Goal: Obtain resource: Download file/media

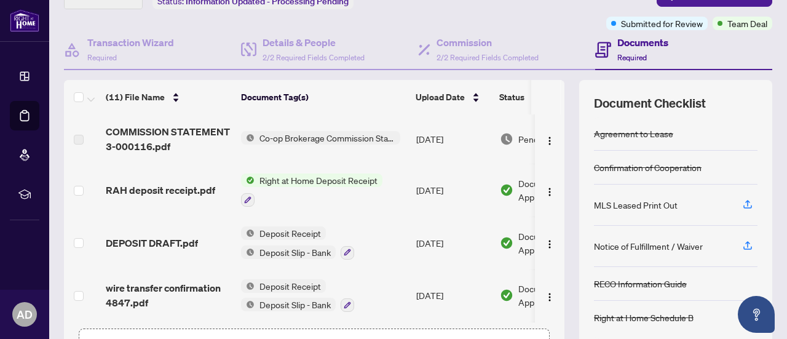
scroll to position [70, 0]
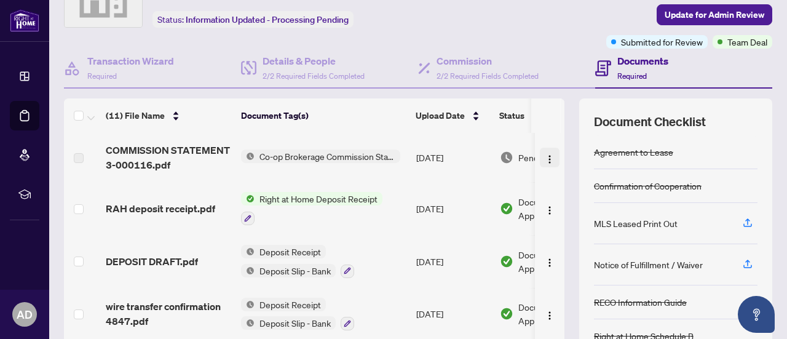
click at [545, 154] on img "button" at bounding box center [550, 159] width 10 height 10
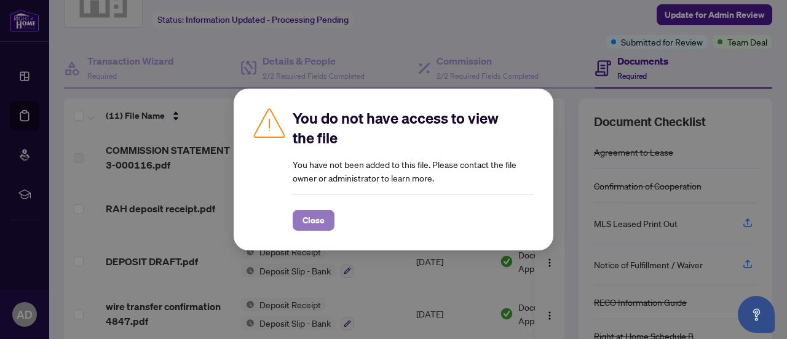
click at [320, 221] on span "Close" at bounding box center [313, 220] width 22 height 20
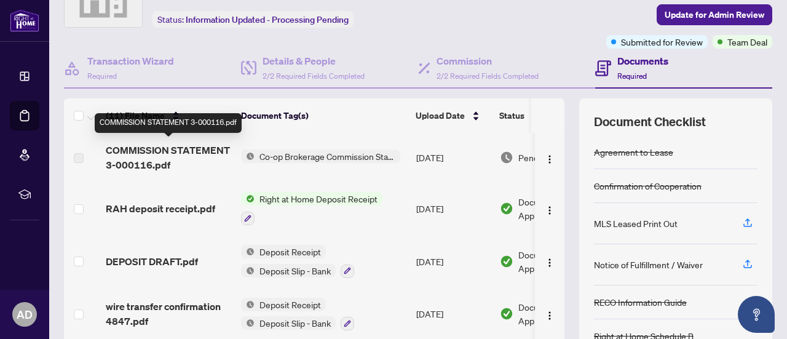
click at [191, 148] on span "COMMISSION STATEMENT 3-000116.pdf" at bounding box center [168, 158] width 125 height 30
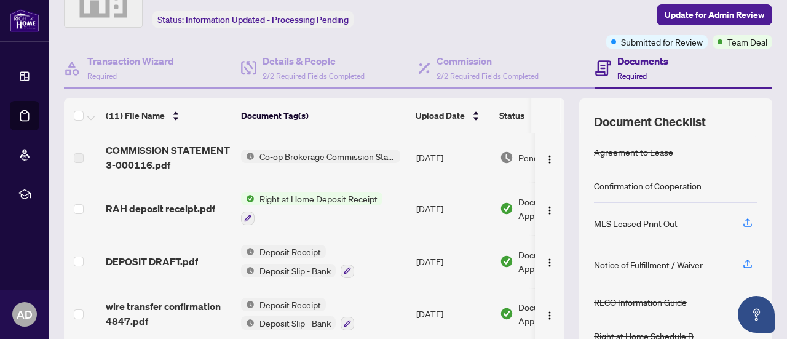
click at [286, 149] on span "Co-op Brokerage Commission Statement" at bounding box center [328, 156] width 146 height 14
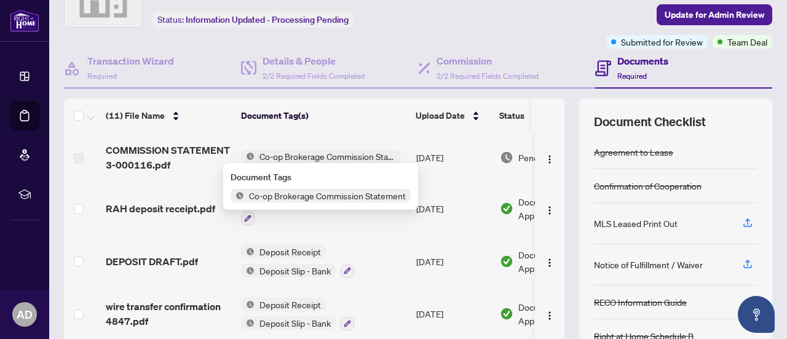
click at [286, 151] on span "Co-op Brokerage Commission Statement" at bounding box center [328, 156] width 146 height 14
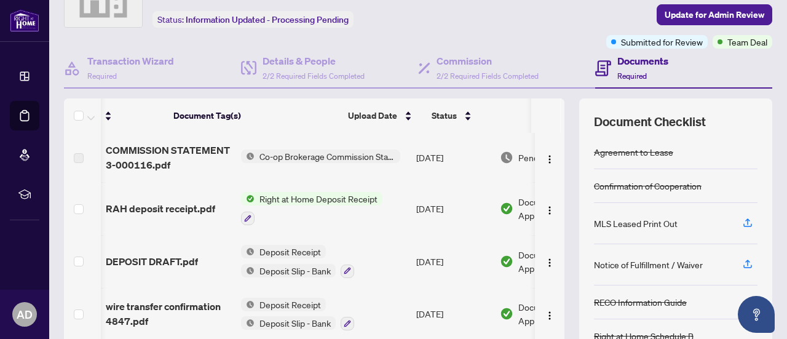
scroll to position [0, 0]
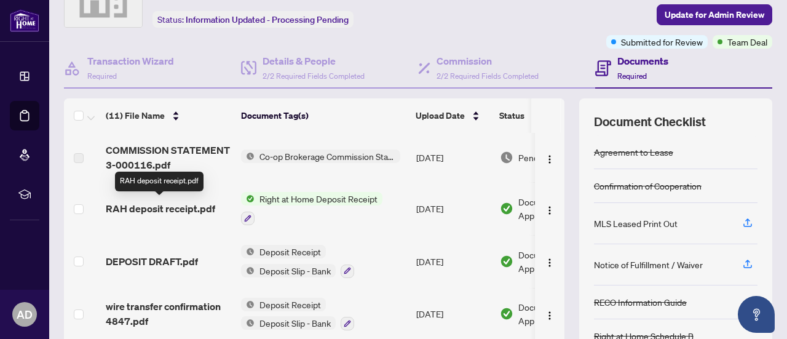
click at [202, 208] on span "RAH deposit receipt.pdf" at bounding box center [160, 208] width 109 height 15
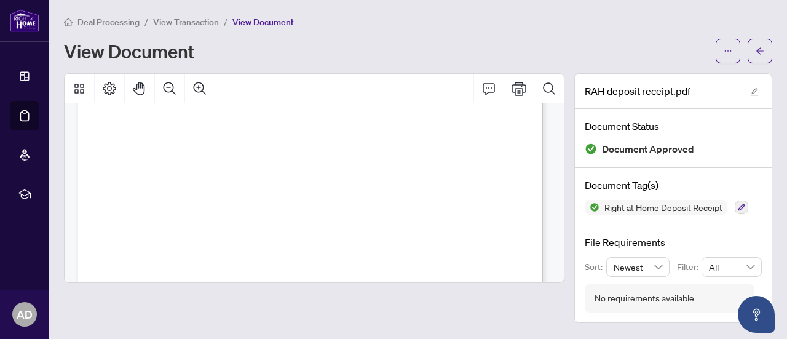
scroll to position [307, 0]
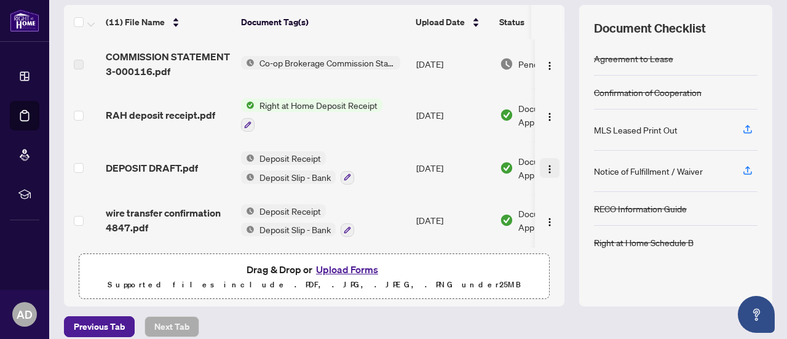
scroll to position [174, 0]
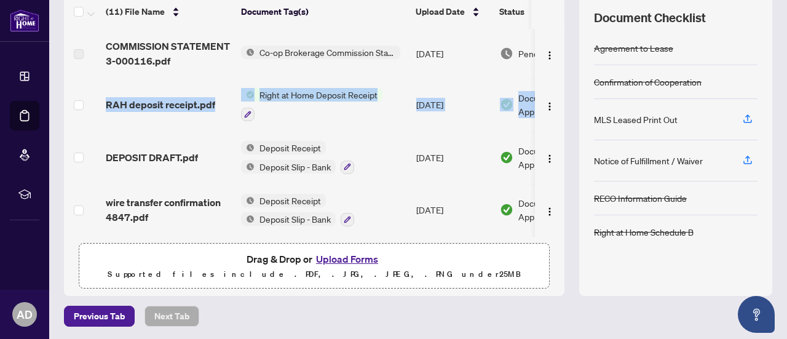
drag, startPoint x: 556, startPoint y: 75, endPoint x: 555, endPoint y: 103, distance: 28.3
click at [555, 104] on div "(11) File Name Document Tag(s) Upload Date Status COMMISSION STATEMENT 3-000116…" at bounding box center [418, 144] width 708 height 301
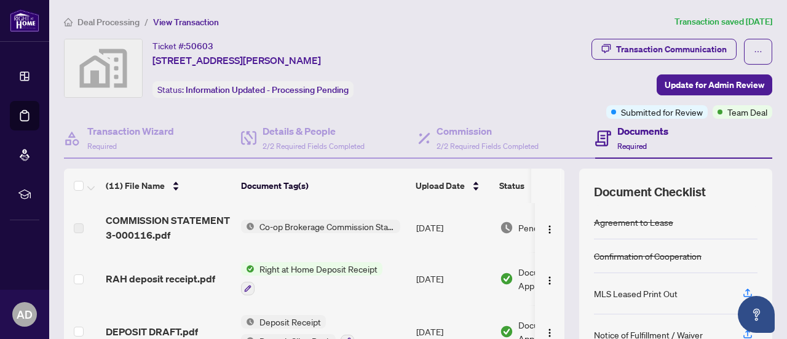
click at [528, 73] on div "Transaction Communication Update for Admin Review Submitted for Review Team Deal" at bounding box center [624, 79] width 298 height 80
